Goal: Information Seeking & Learning: Learn about a topic

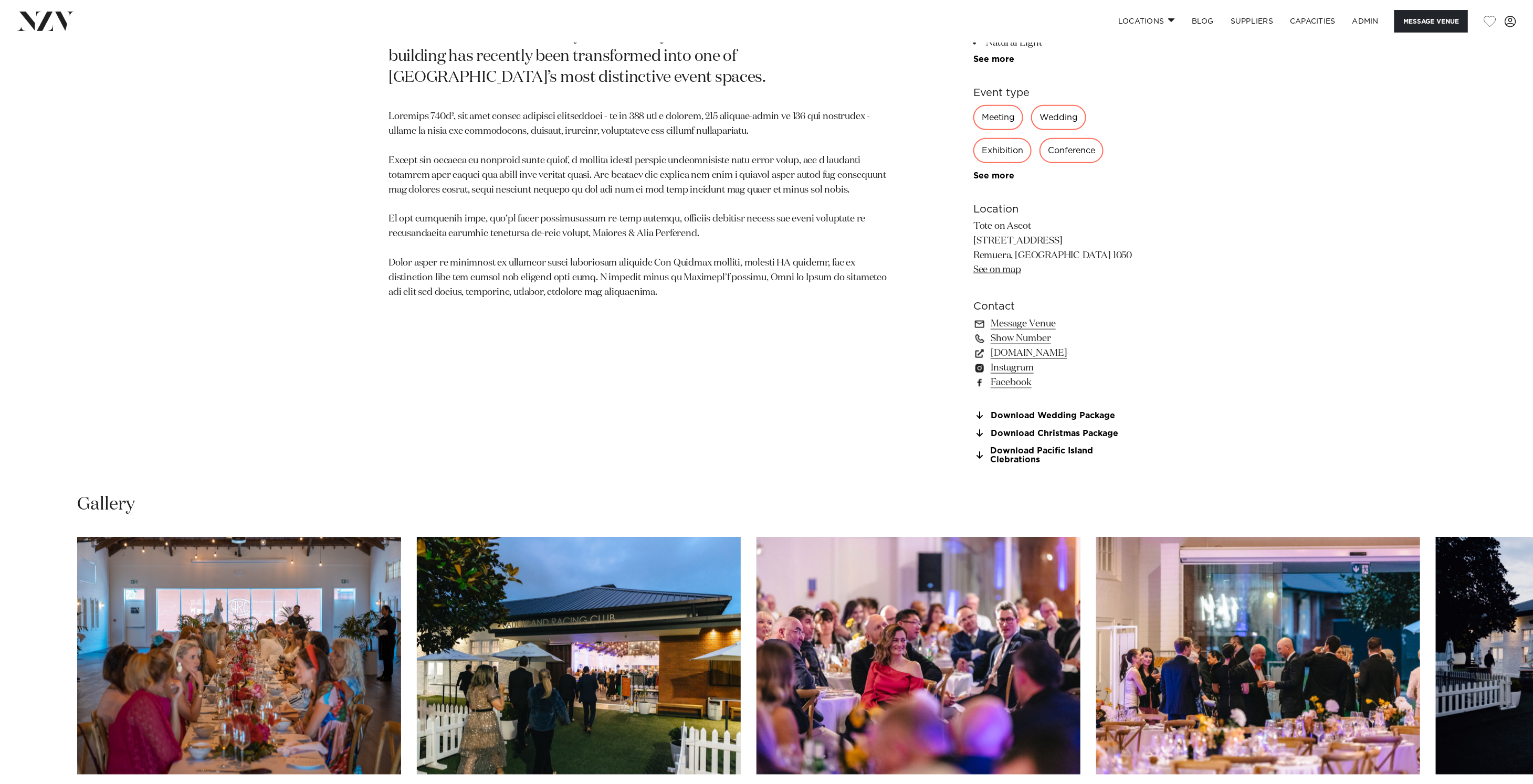
scroll to position [1330, 0]
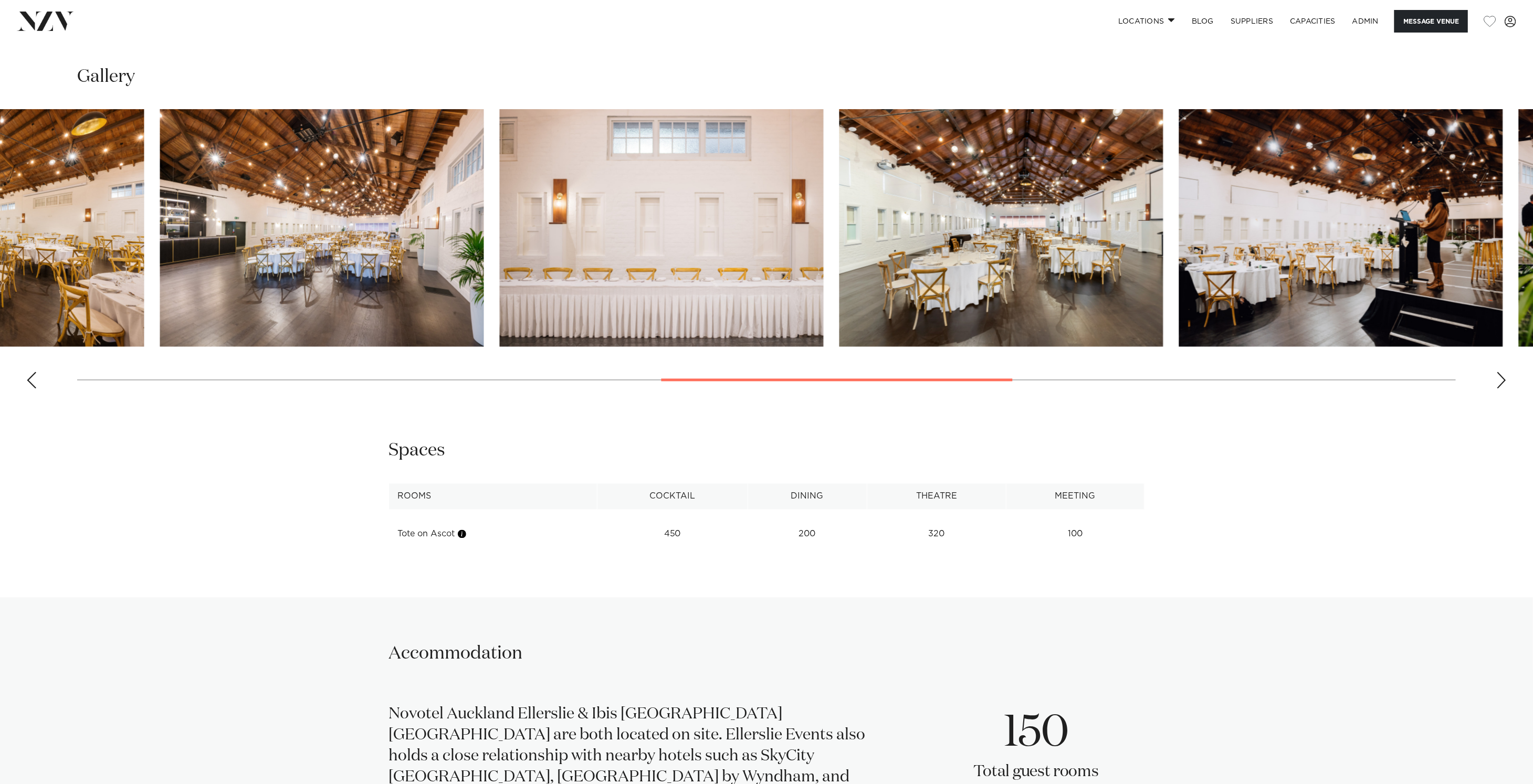
click at [894, 375] on swiper-container at bounding box center [766, 253] width 1533 height 288
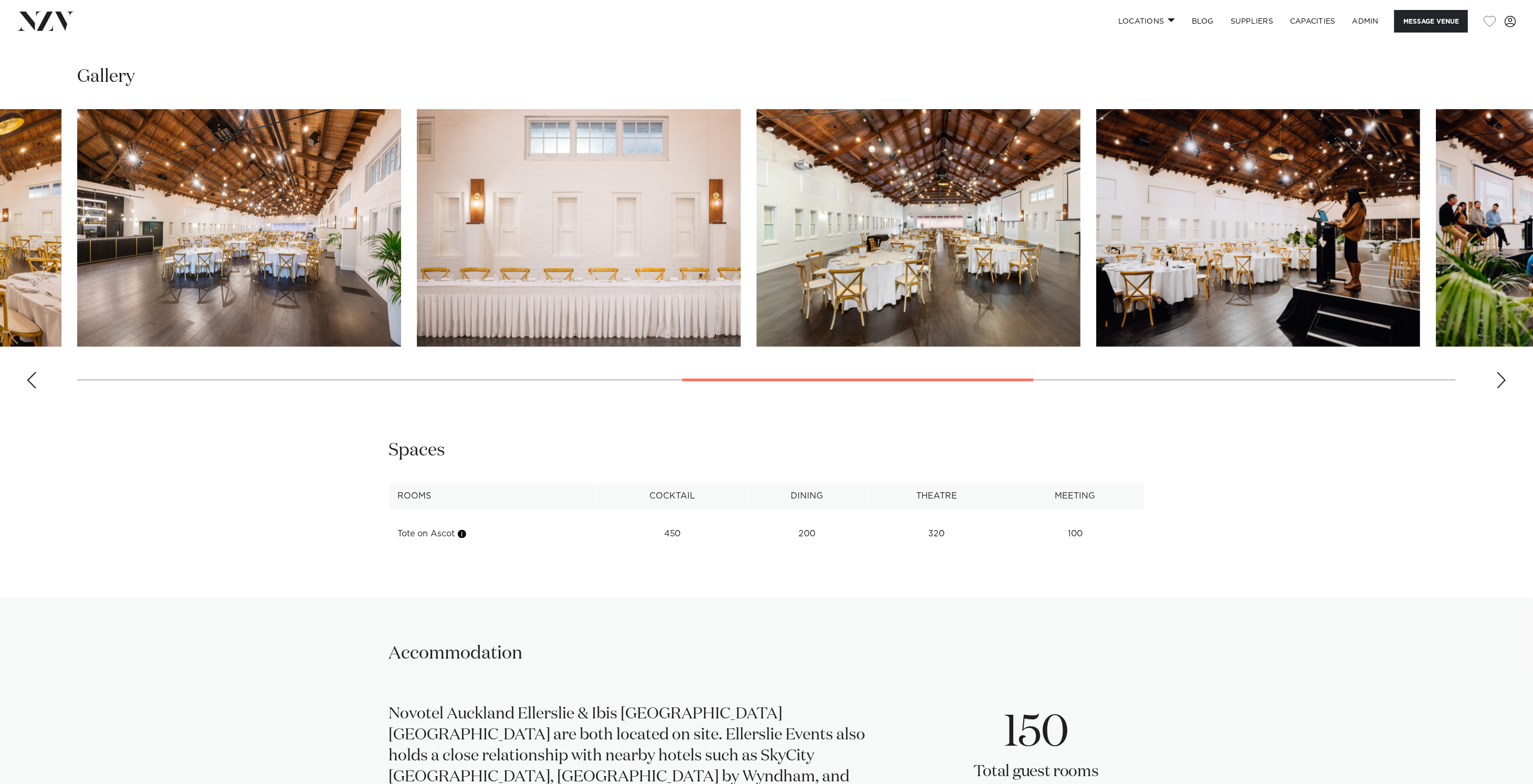
click at [283, 196] on img "8 / 16" at bounding box center [239, 228] width 324 height 238
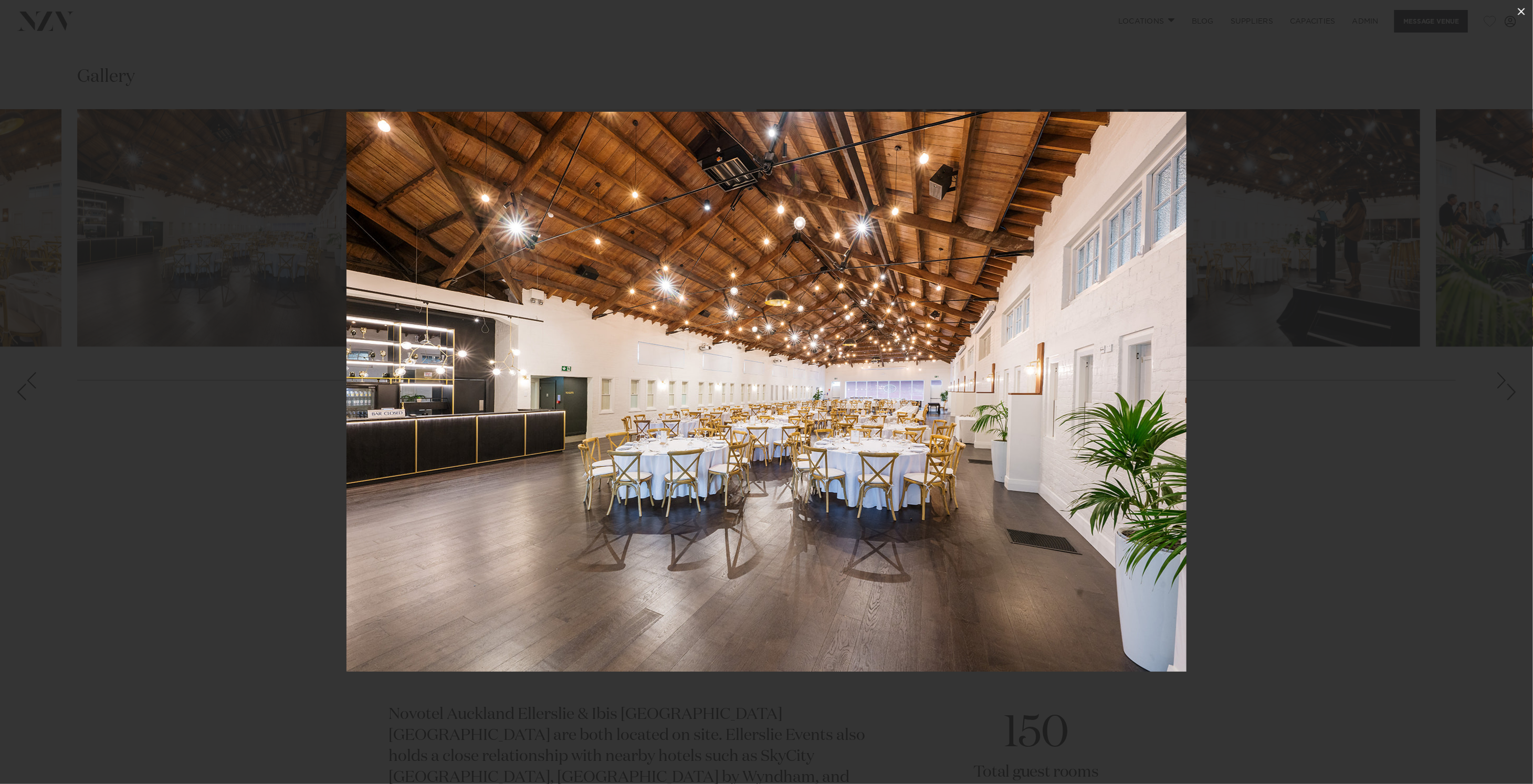
click at [1522, 8] on icon at bounding box center [1521, 11] width 13 height 13
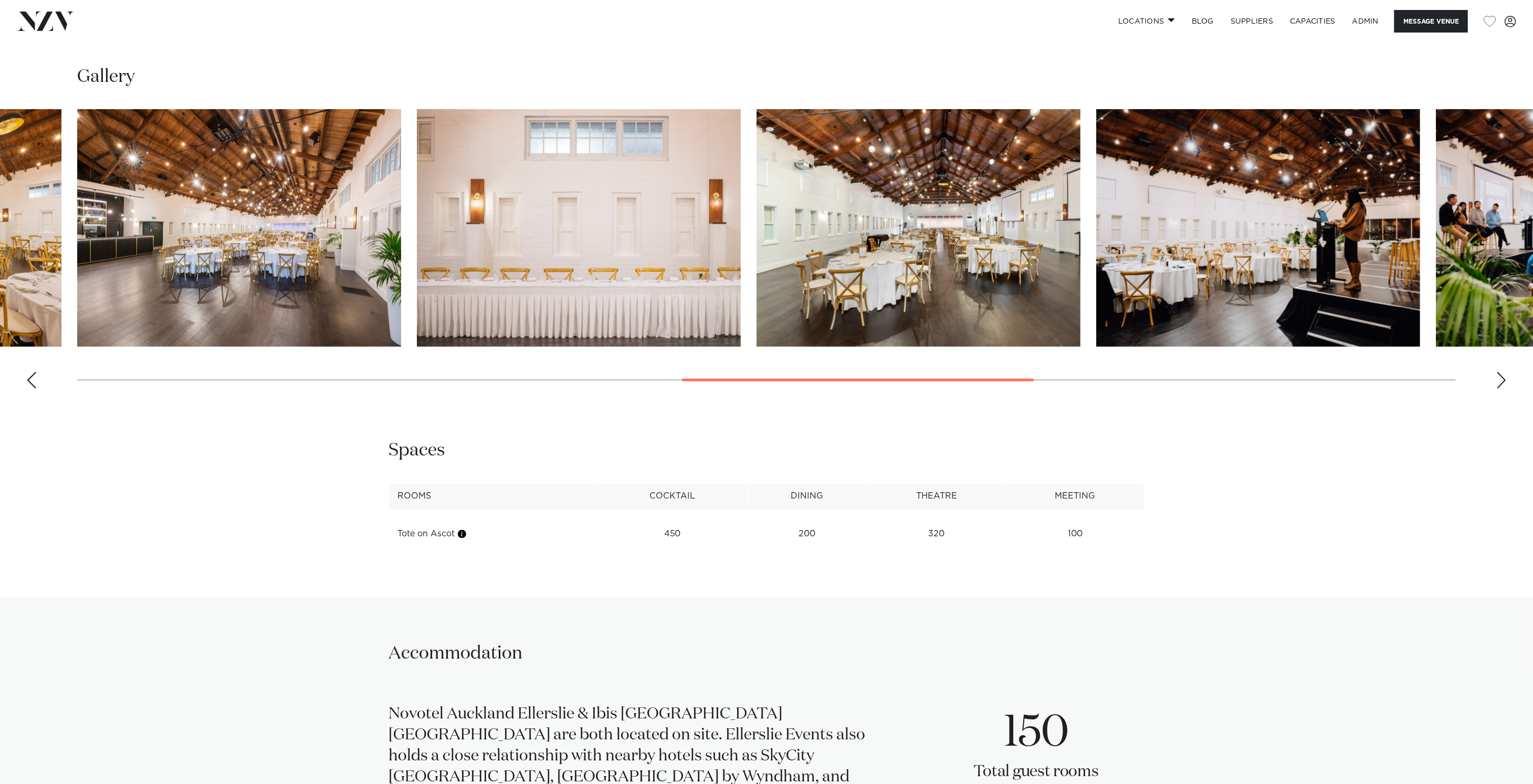
scroll to position [1332, 0]
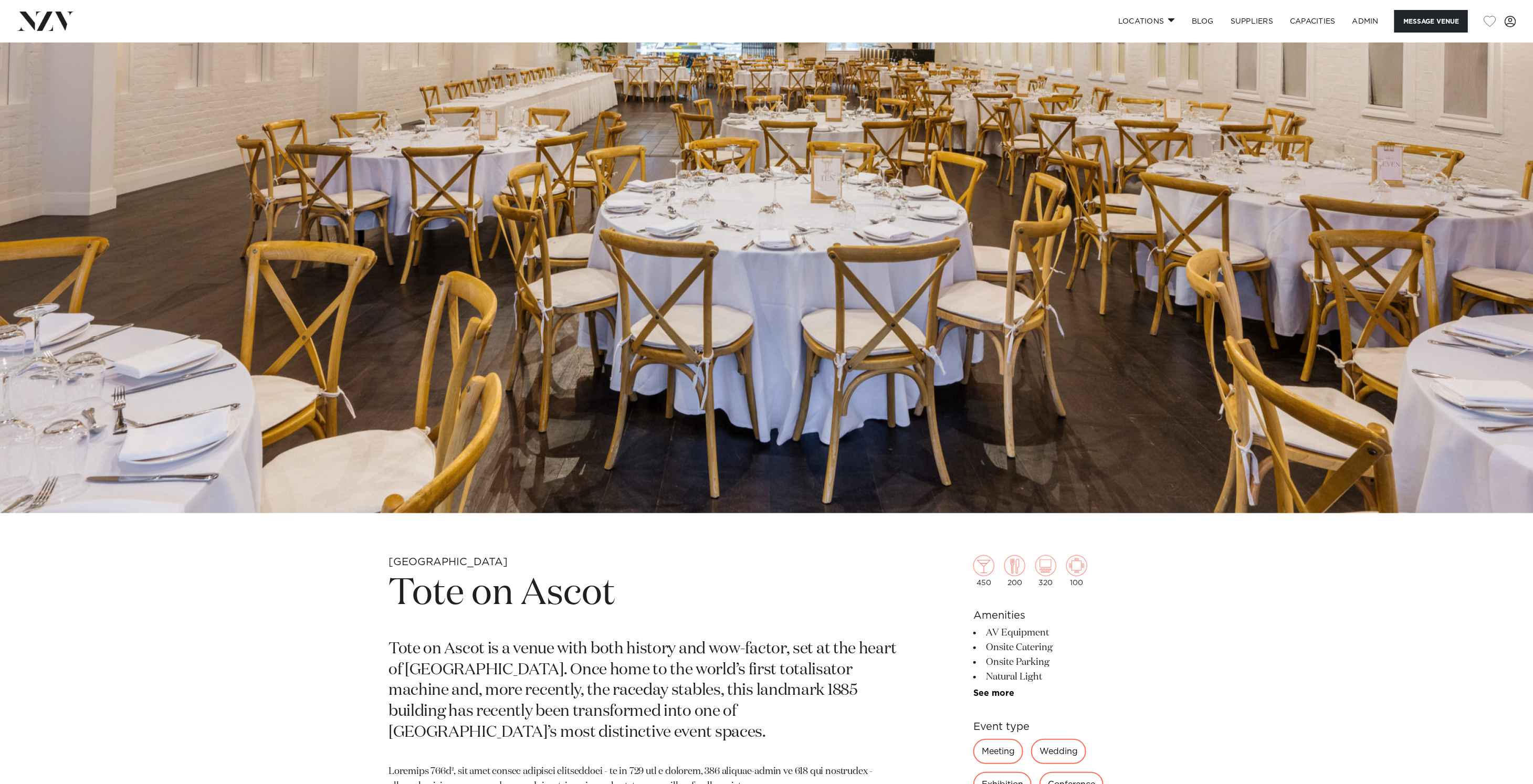
scroll to position [222, 0]
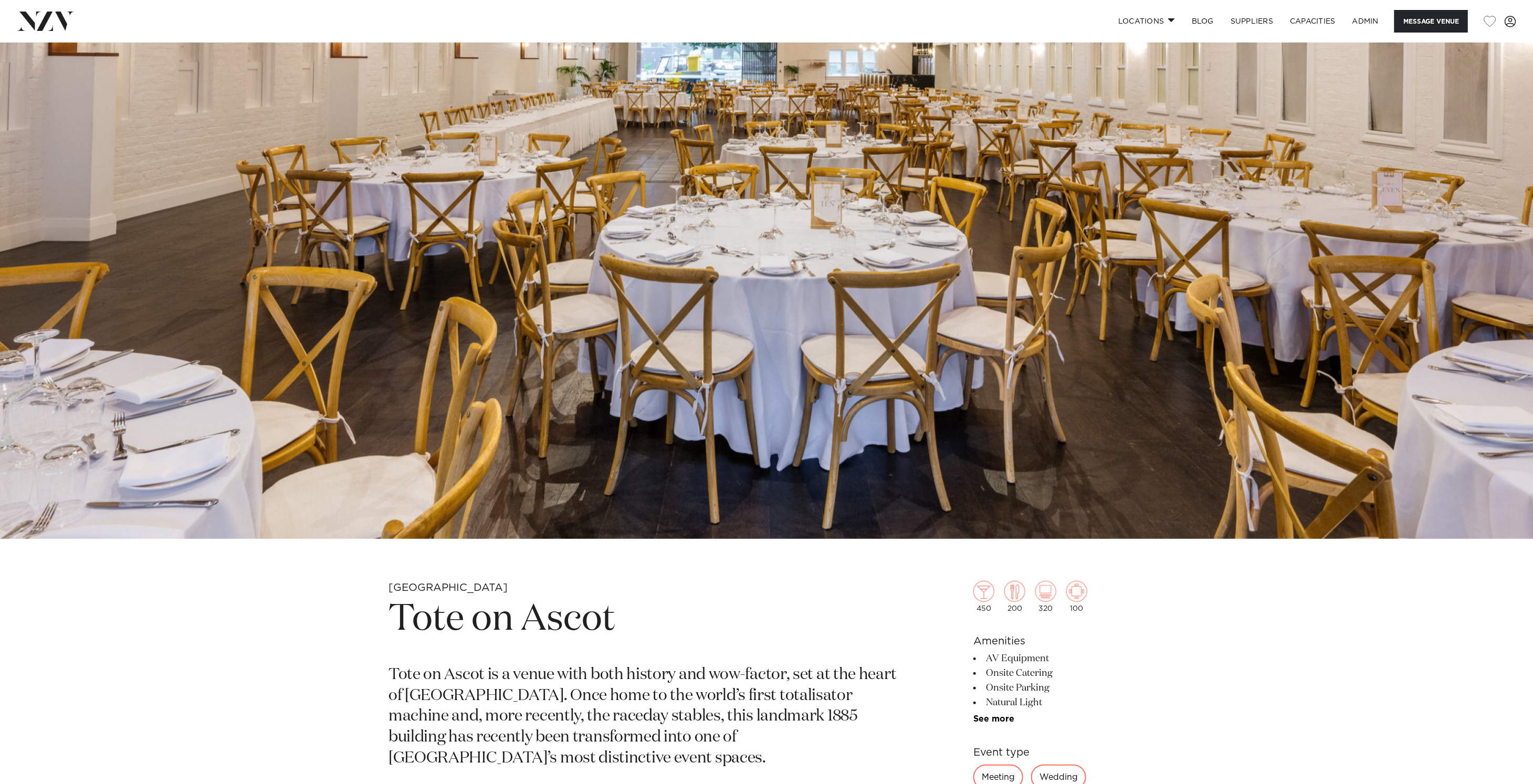
click at [1176, 359] on img at bounding box center [766, 179] width 1533 height 718
